Goal: Communication & Community: Answer question/provide support

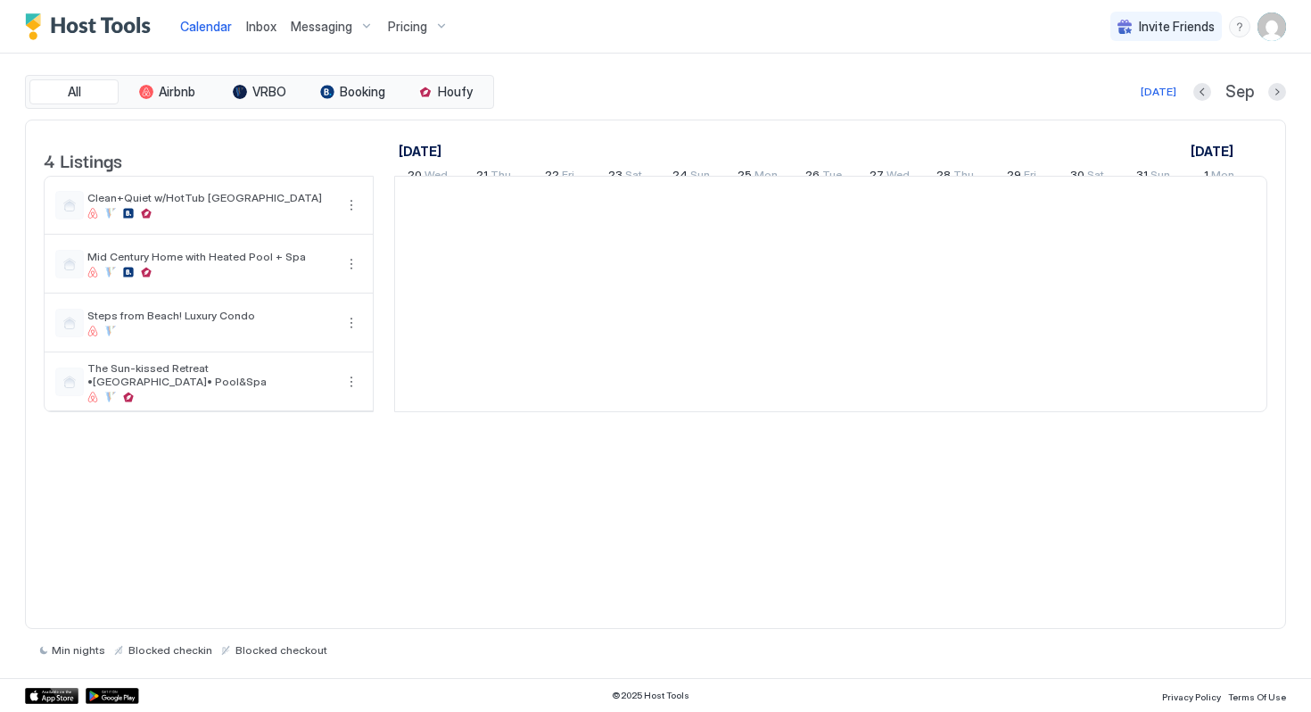
scroll to position [0, 991]
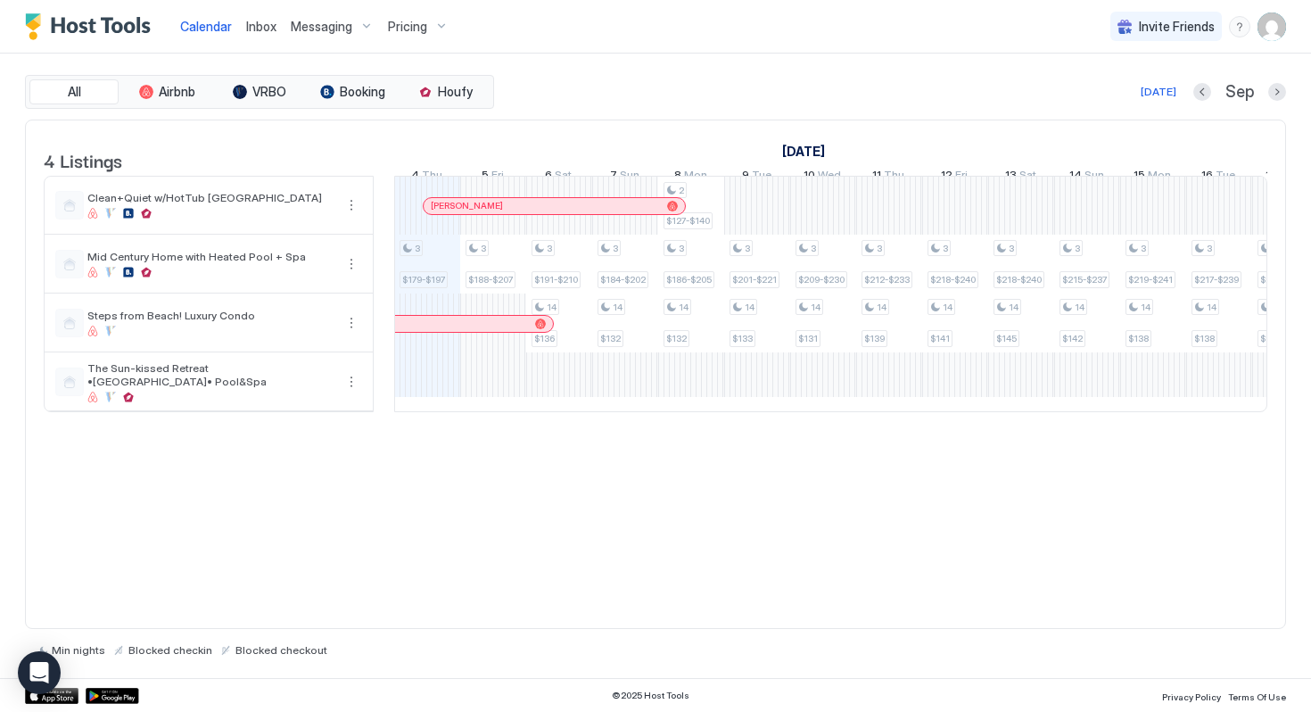
click at [318, 26] on span "Messaging" at bounding box center [322, 27] width 62 height 16
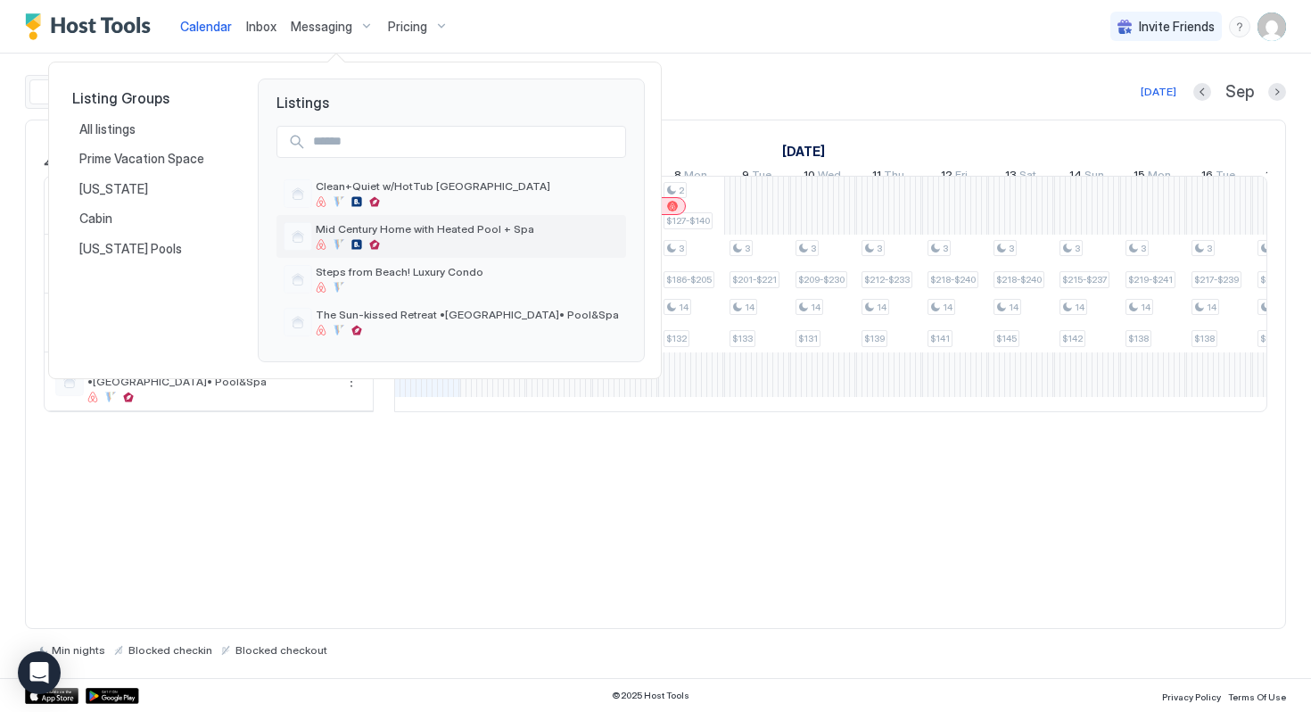
click at [367, 244] on div at bounding box center [467, 244] width 303 height 11
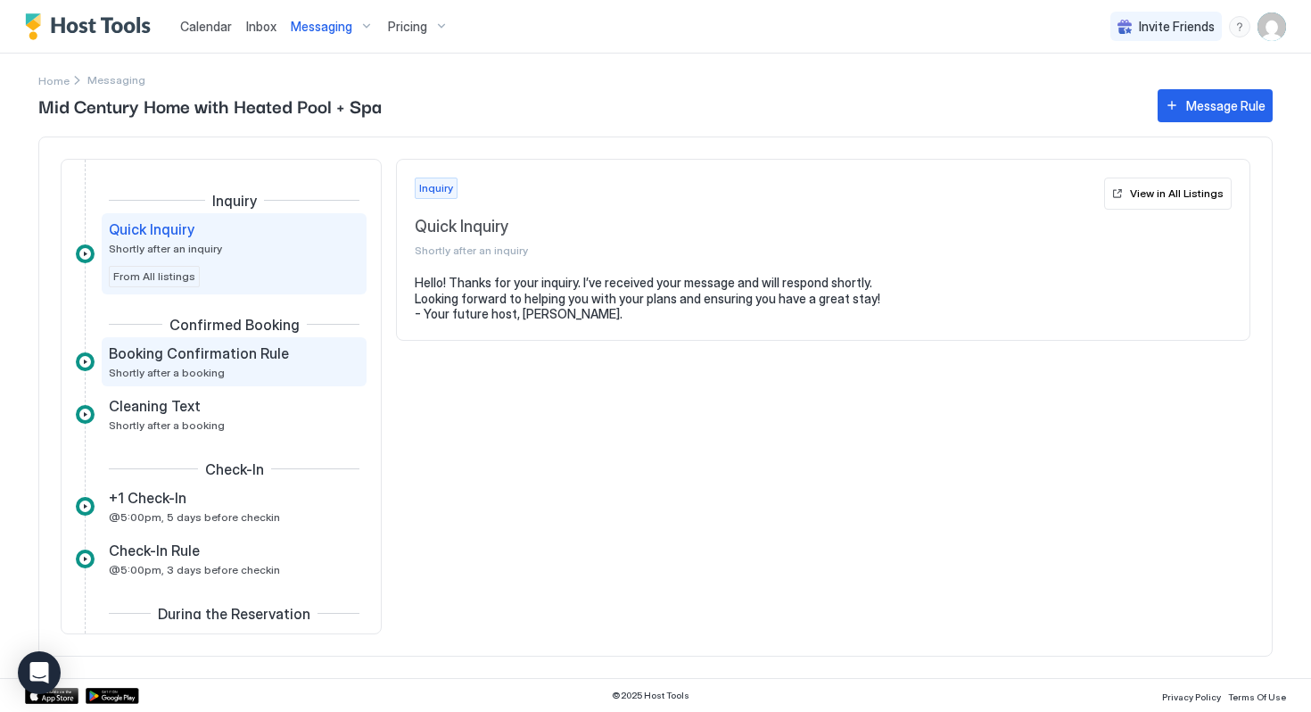
scroll to position [57, 0]
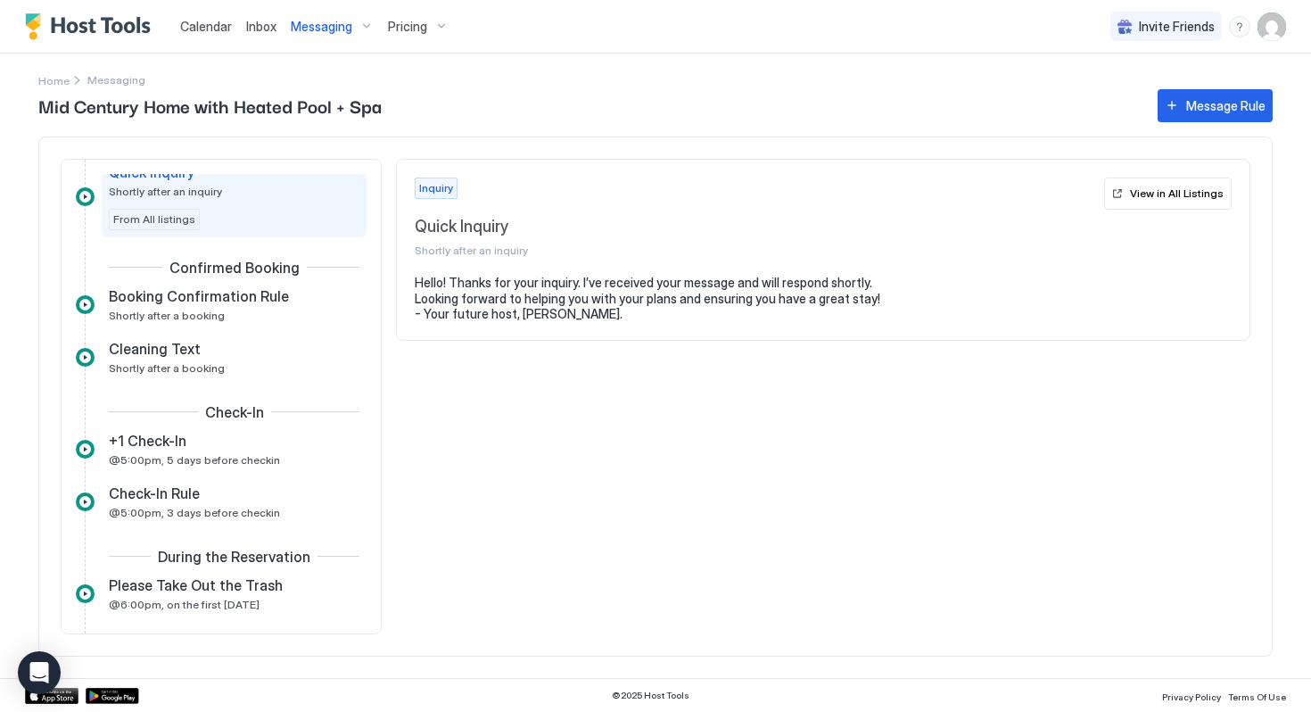
click at [255, 40] on div "Inbox" at bounding box center [261, 26] width 45 height 33
click at [257, 32] on span "Inbox" at bounding box center [261, 26] width 30 height 15
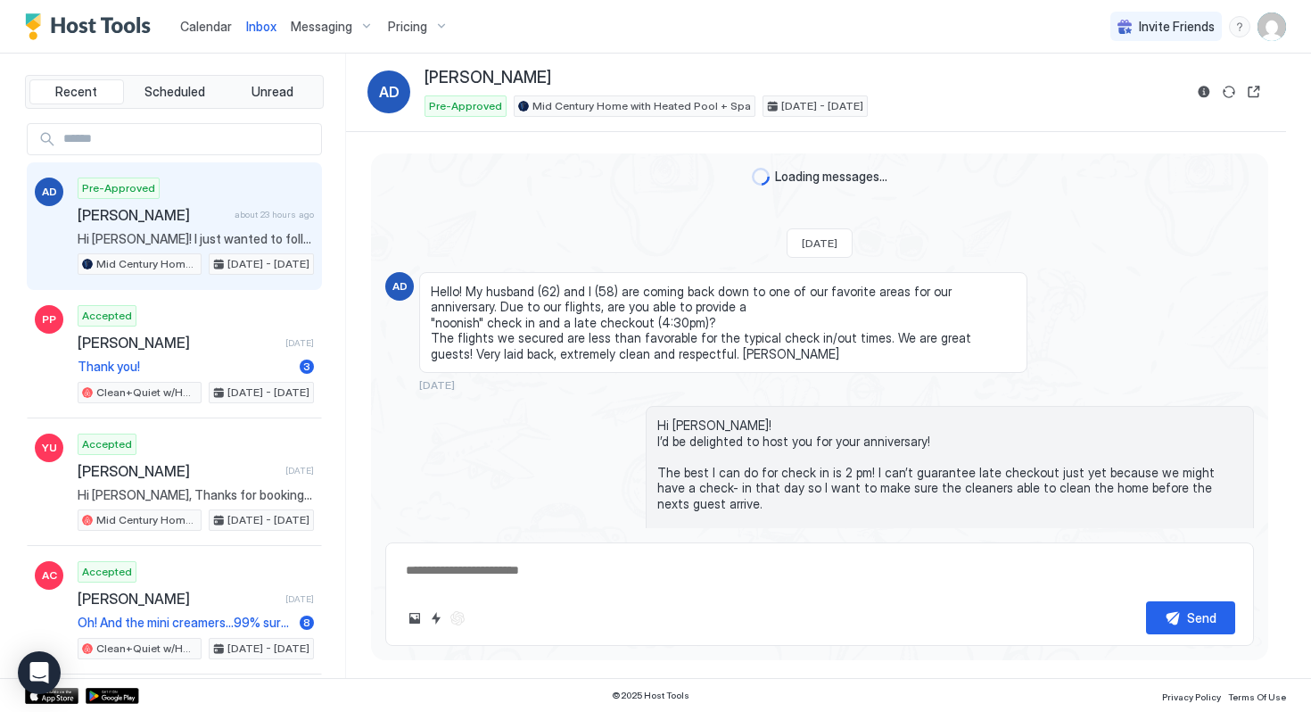
type textarea "*"
